Goal: Browse casually

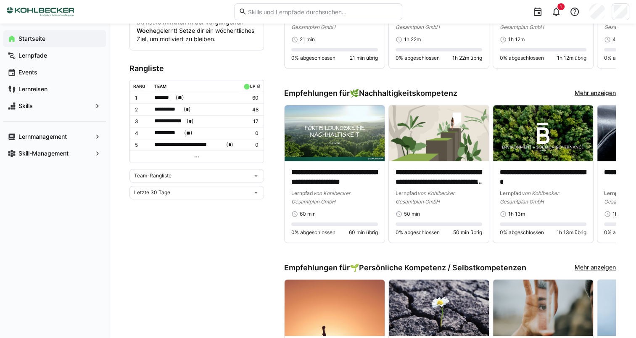
scroll to position [462, 0]
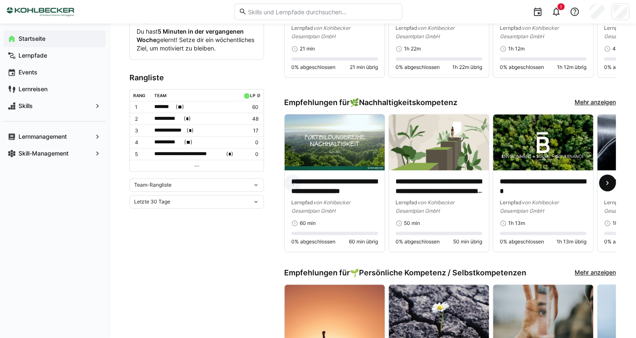
click at [604, 181] on eds-icon at bounding box center [607, 183] width 8 height 8
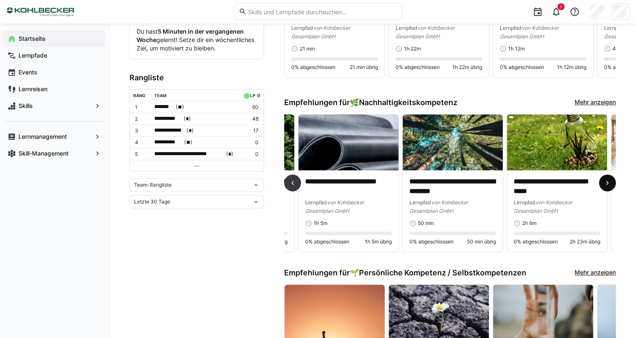
scroll to position [0, 313]
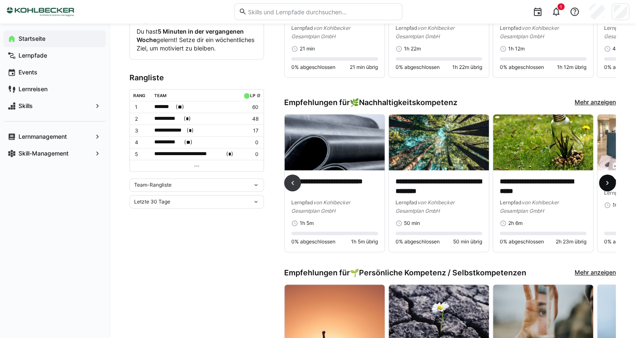
click at [604, 181] on eds-icon at bounding box center [607, 183] width 8 height 8
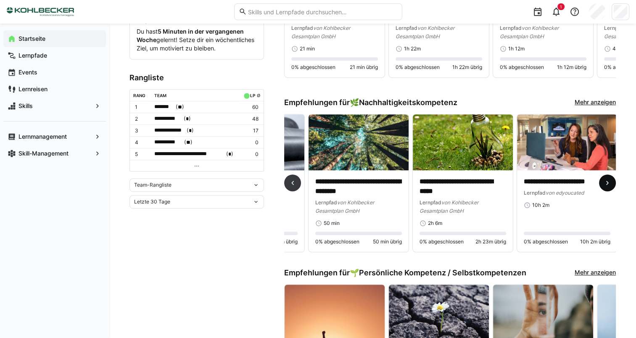
scroll to position [0, 394]
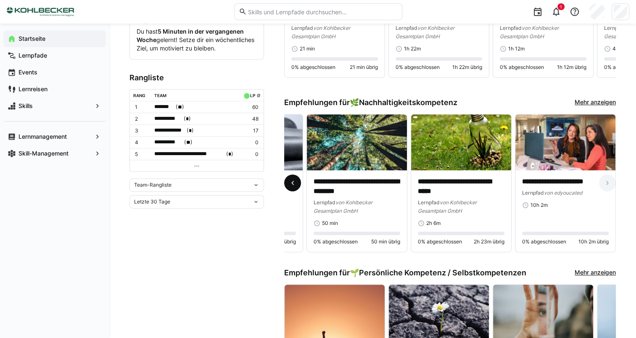
click at [287, 184] on span at bounding box center [292, 182] width 17 height 17
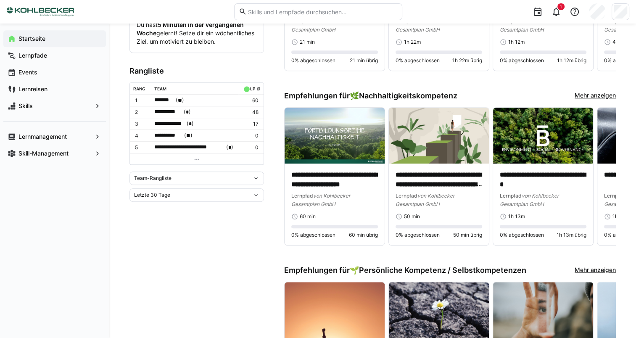
scroll to position [462, 0]
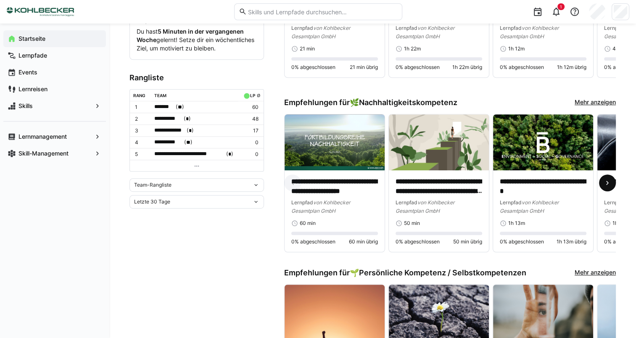
click at [603, 180] on span at bounding box center [607, 182] width 17 height 17
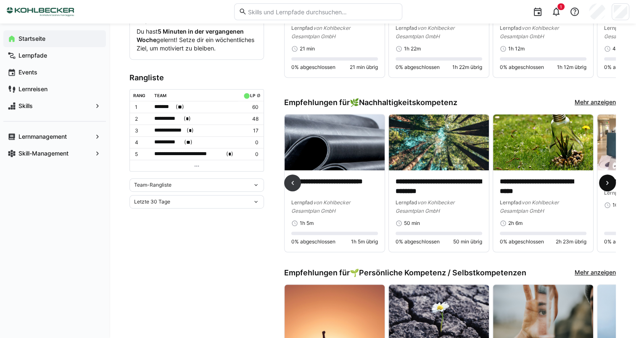
click at [603, 180] on span at bounding box center [607, 182] width 17 height 17
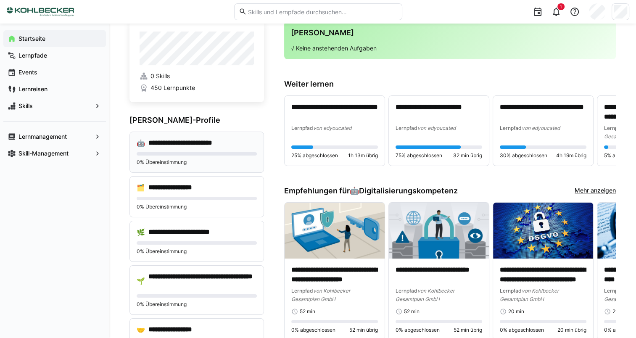
scroll to position [42, 0]
